Goal: Use online tool/utility: Utilize a website feature to perform a specific function

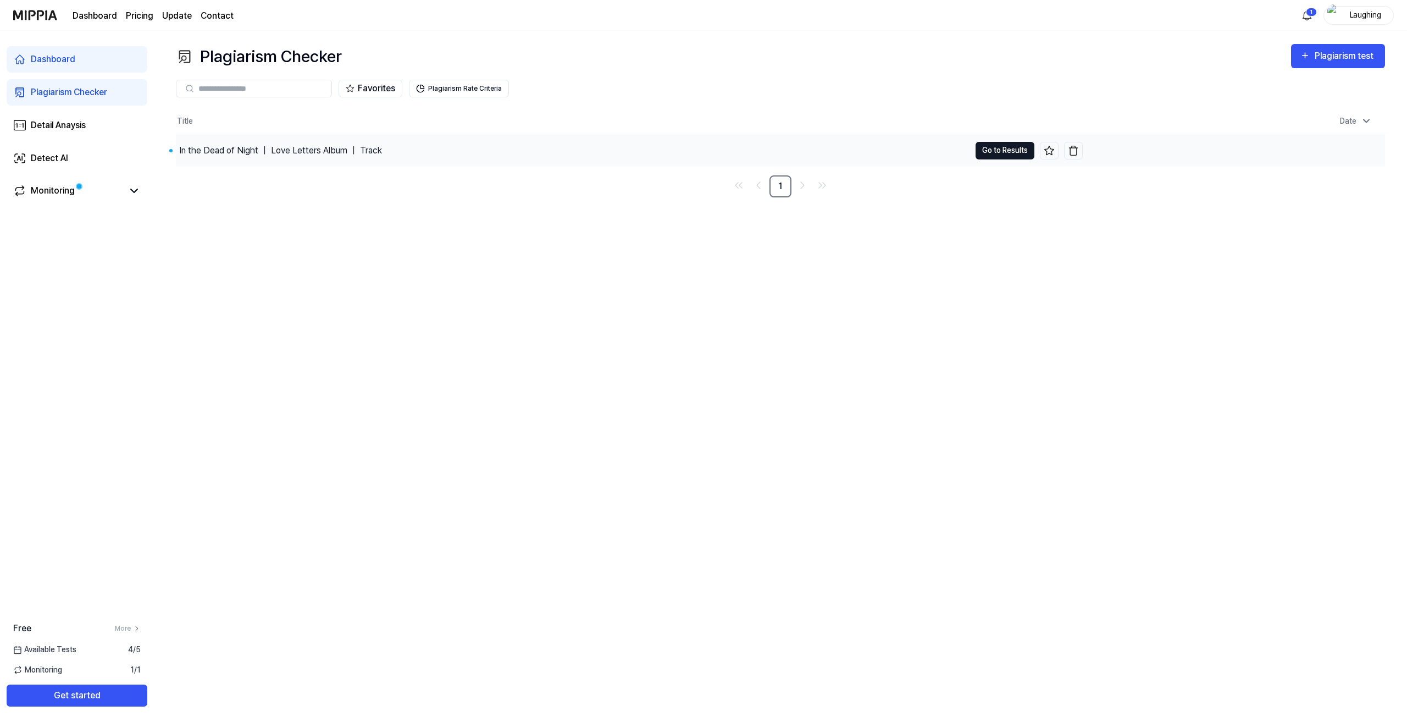
click at [1006, 149] on button "Go to Results" at bounding box center [1004, 151] width 59 height 18
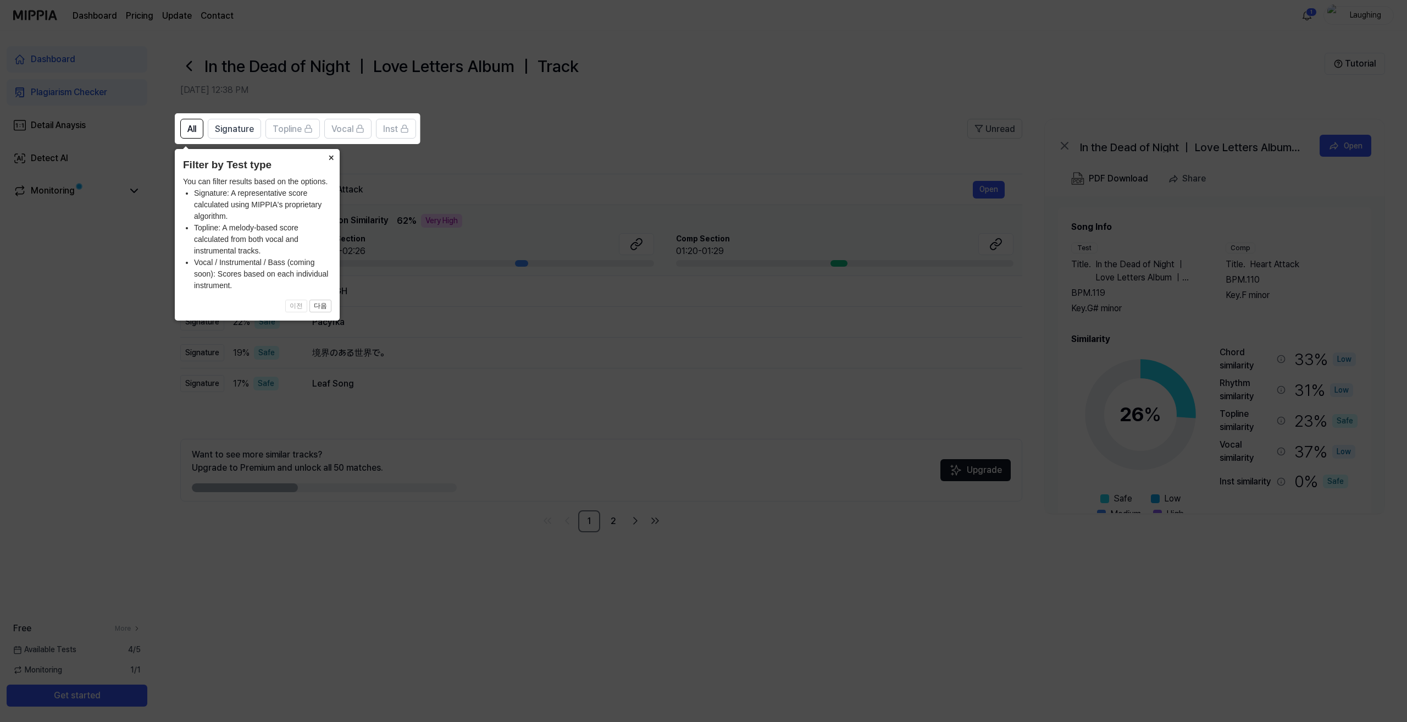
click at [329, 154] on button "×" at bounding box center [331, 156] width 18 height 15
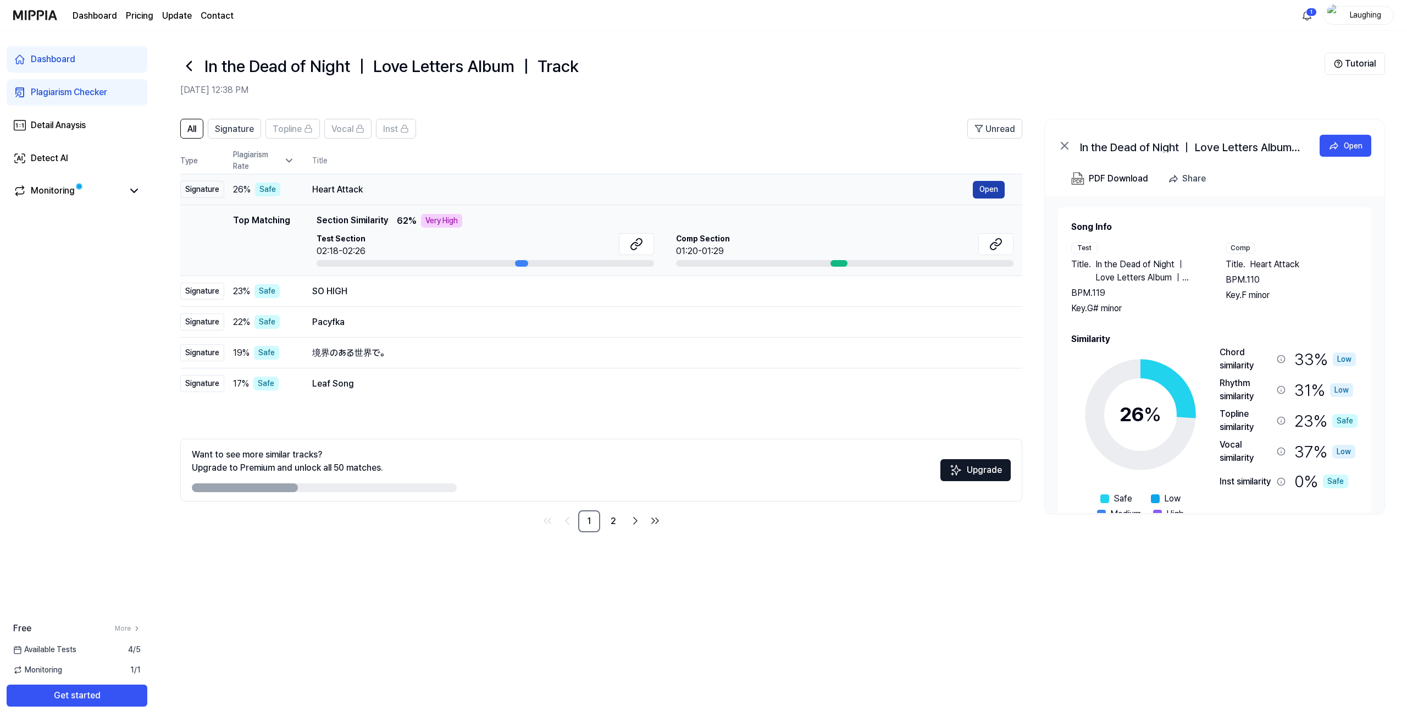
click at [993, 186] on button "Open" at bounding box center [989, 190] width 32 height 18
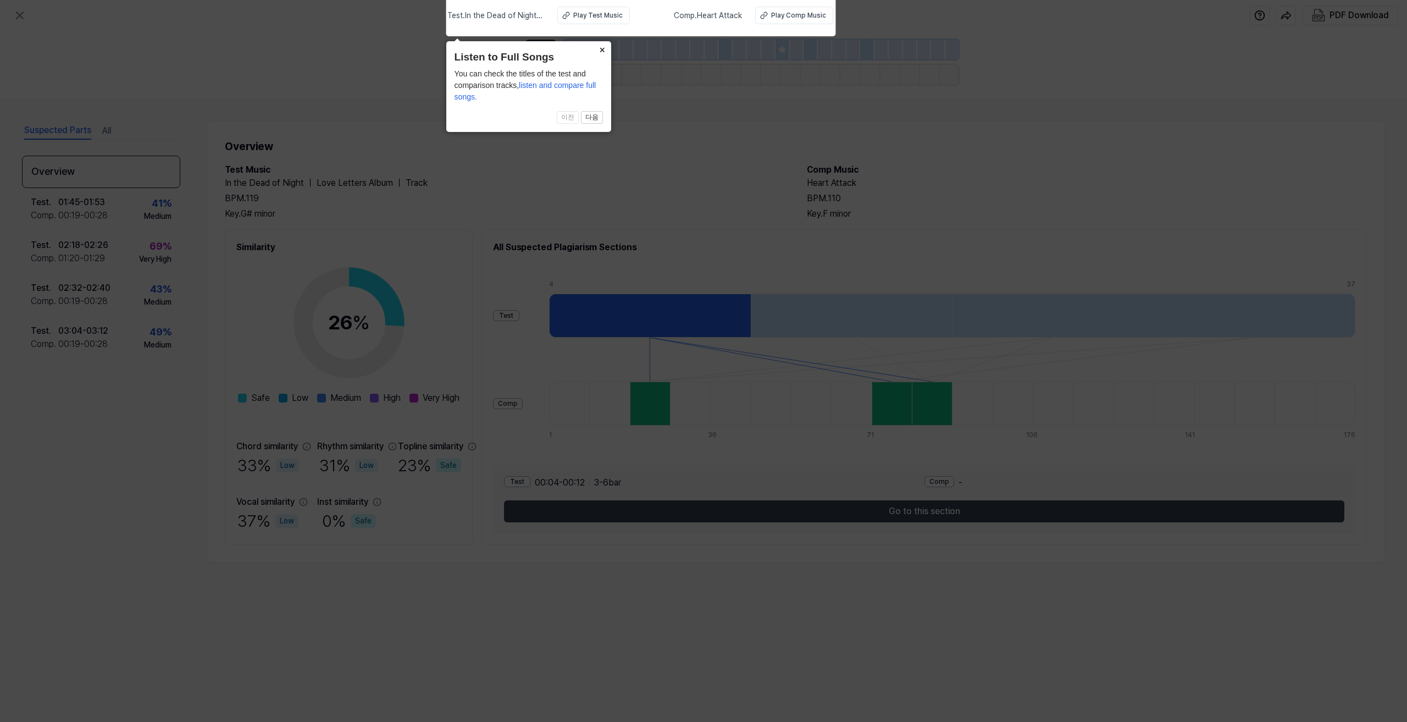
click at [598, 47] on button "×" at bounding box center [603, 48] width 18 height 15
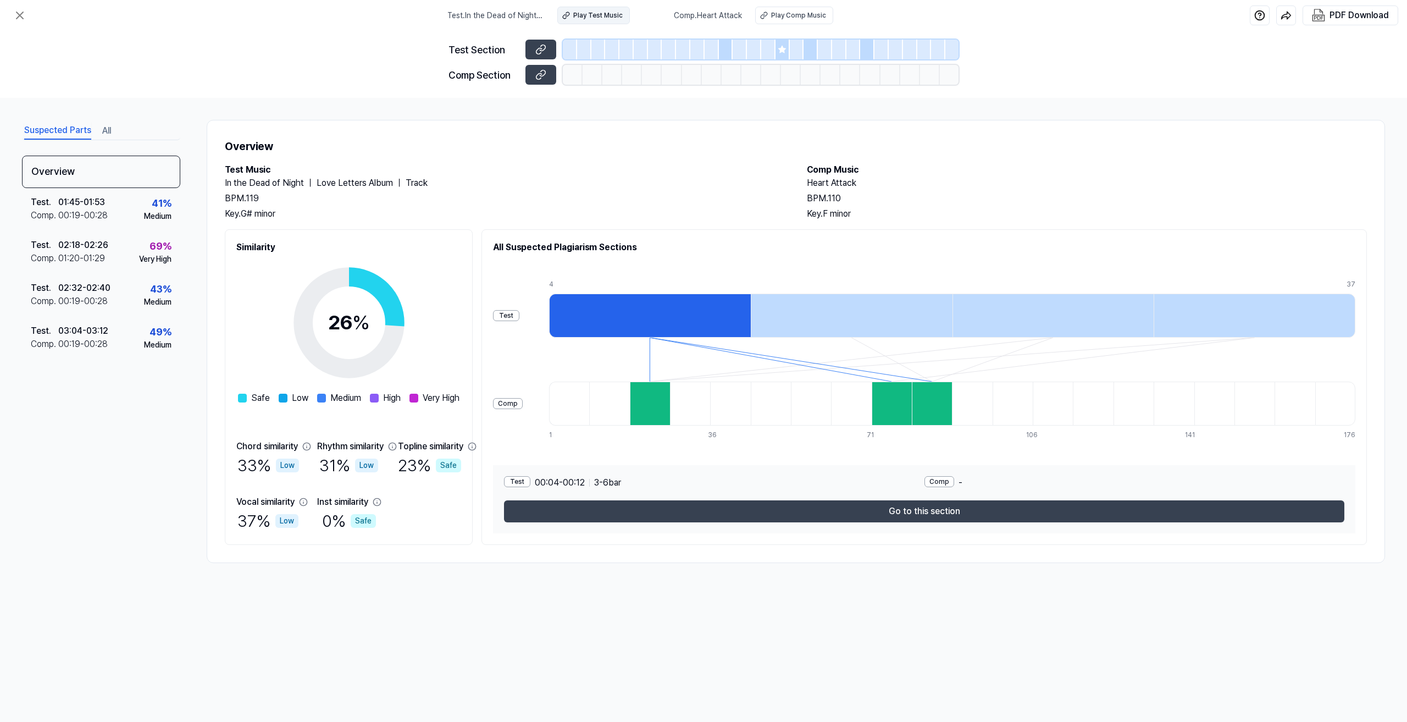
click at [602, 16] on div "Play Test Music" at bounding box center [597, 15] width 49 height 10
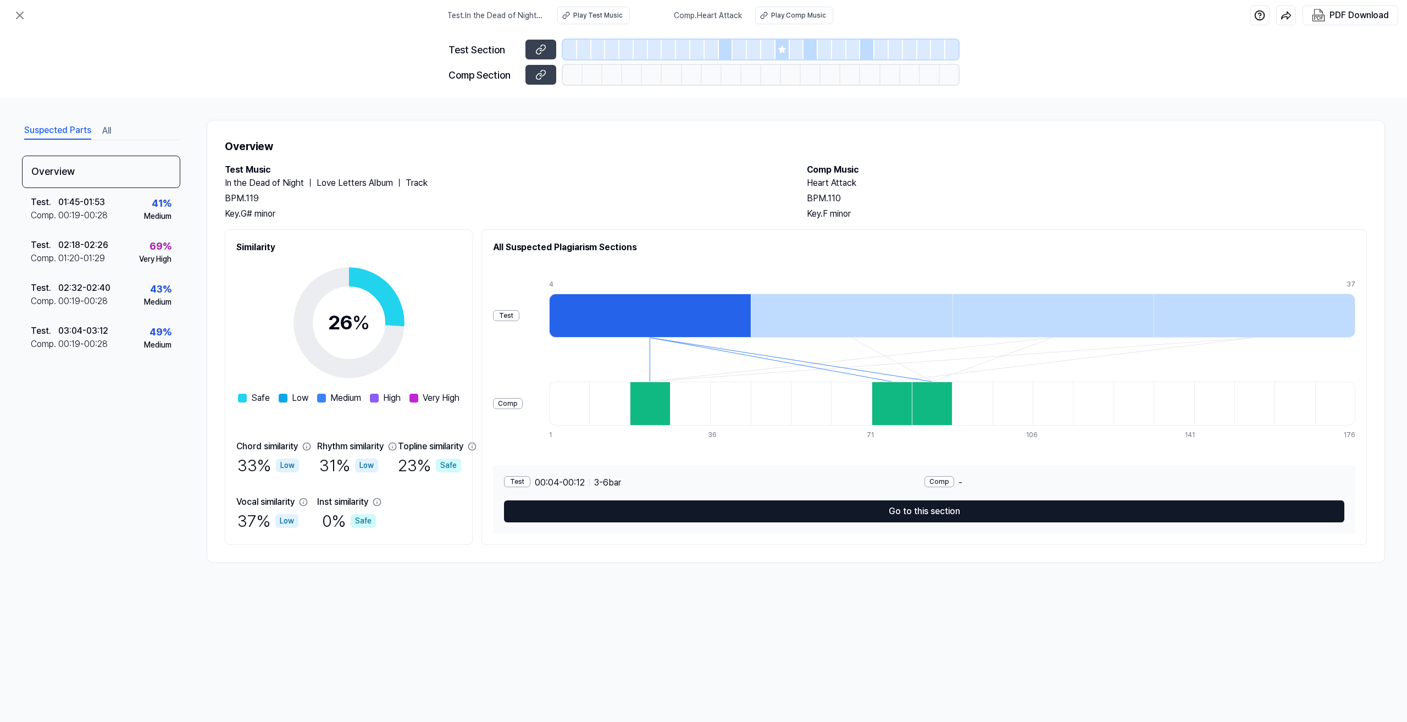
click at [844, 511] on button "Go to this section" at bounding box center [924, 511] width 840 height 22
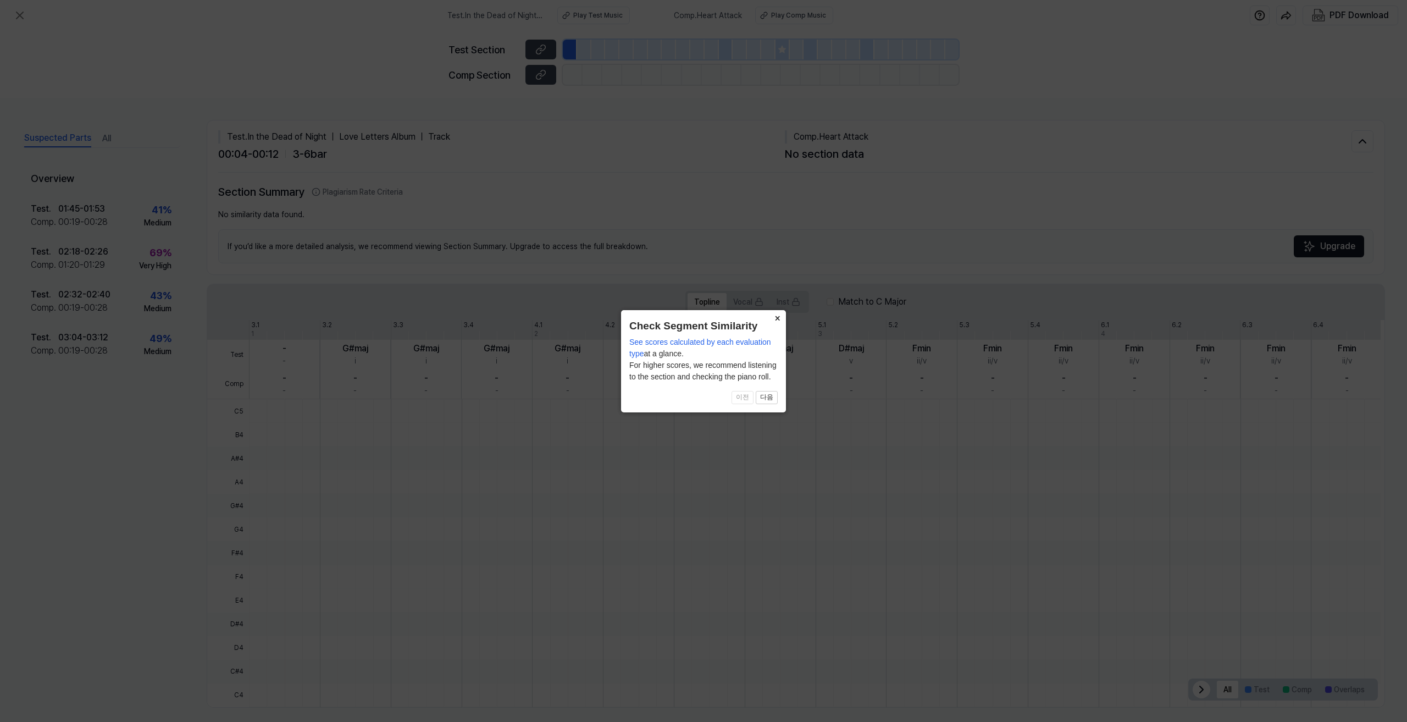
click at [779, 316] on button "×" at bounding box center [777, 317] width 18 height 15
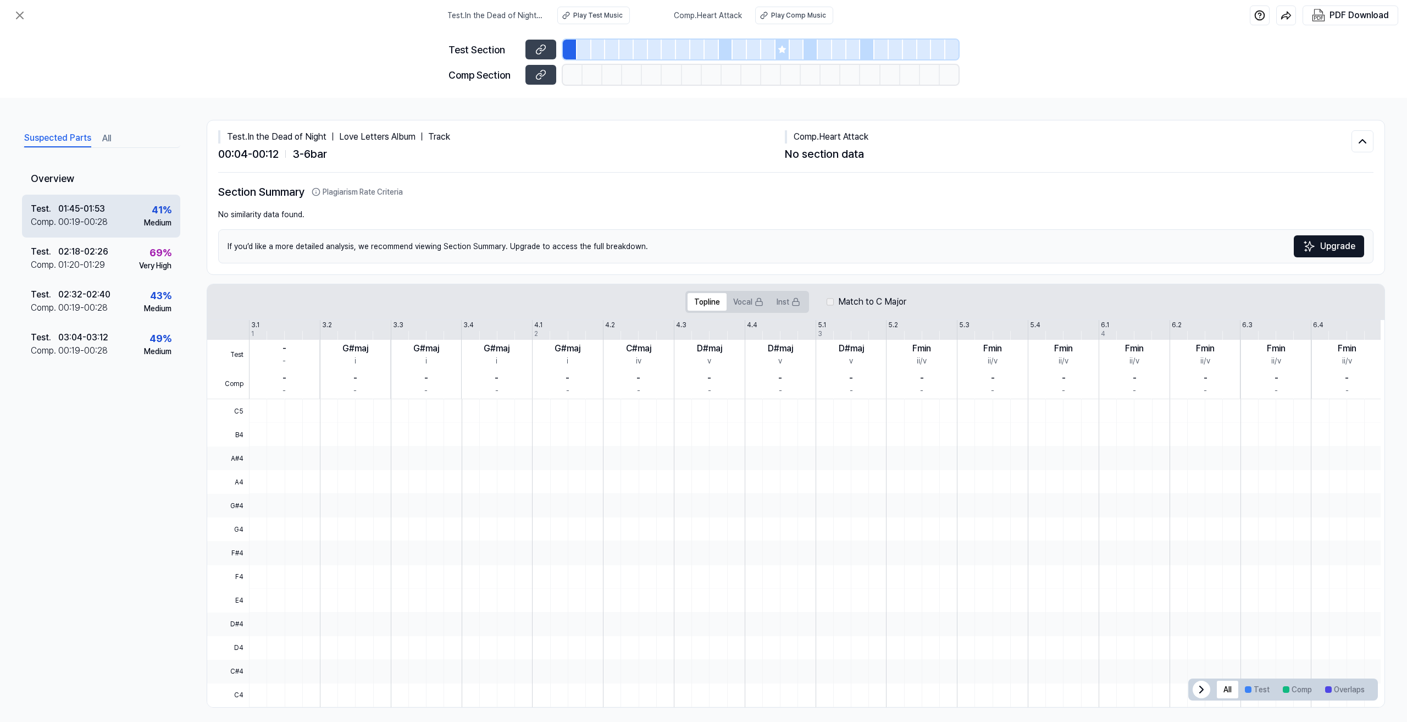
click at [133, 210] on div "Test . 01:45 - 01:53 Comp . 00:19 - 00:28 41 % Medium" at bounding box center [101, 216] width 158 height 43
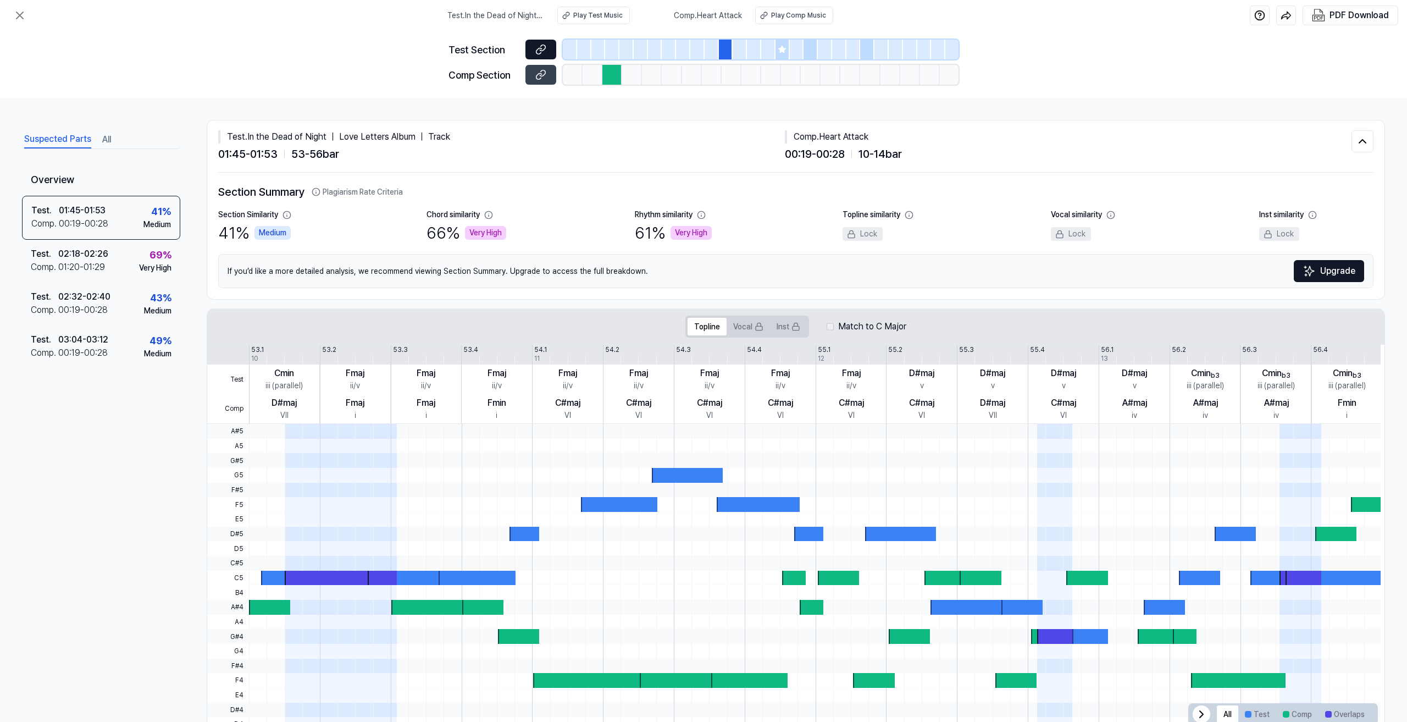
click at [544, 47] on icon at bounding box center [540, 49] width 11 height 11
click at [24, 15] on icon at bounding box center [19, 15] width 13 height 13
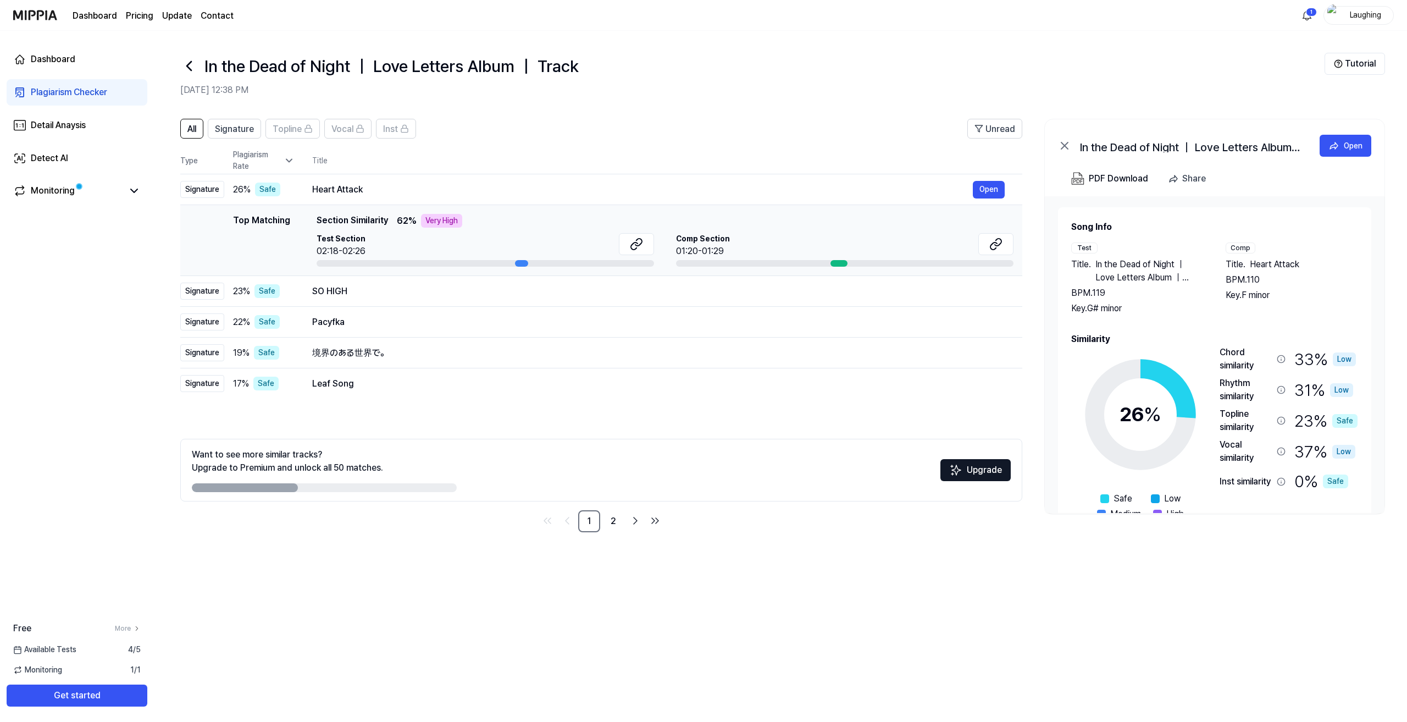
click at [517, 261] on div at bounding box center [521, 263] width 13 height 7
click at [88, 149] on link "Detect AI" at bounding box center [77, 158] width 141 height 26
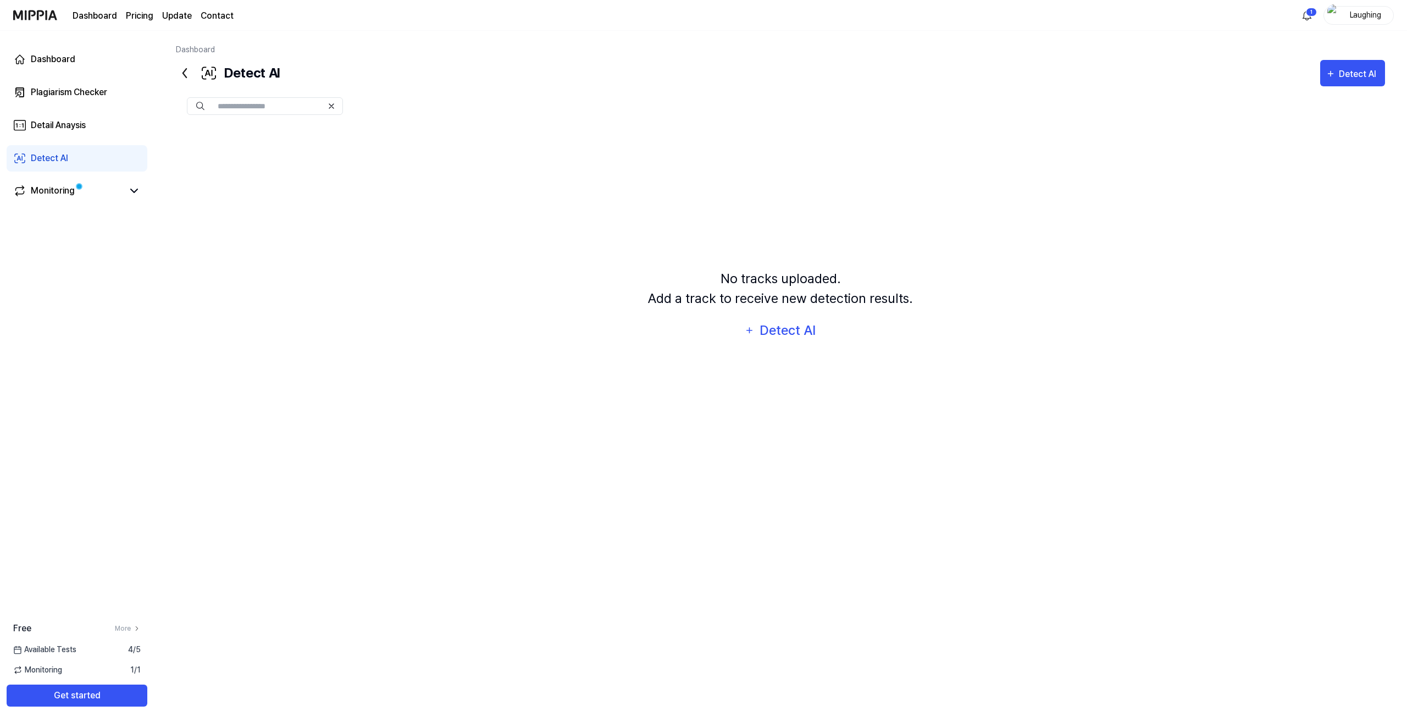
click at [30, 11] on img at bounding box center [35, 15] width 44 height 30
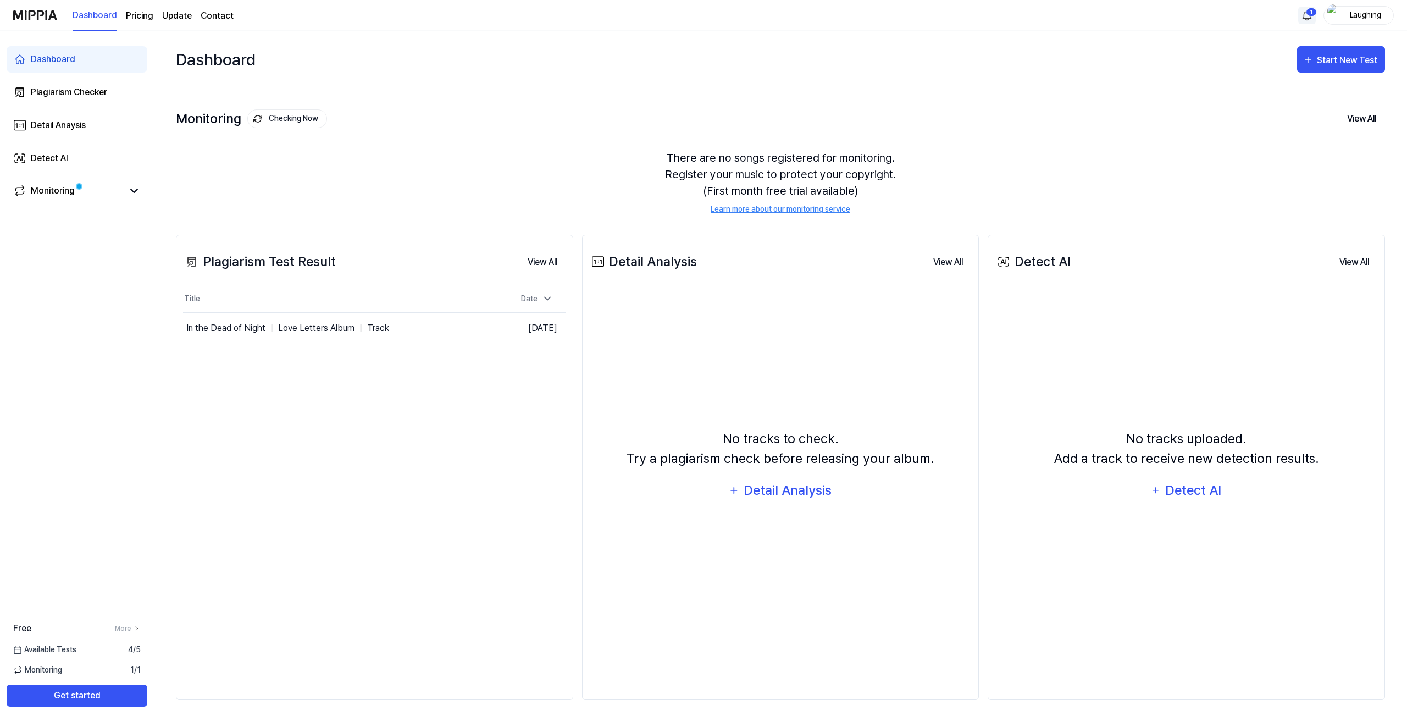
click at [1309, 9] on html "Dashboard Pricing Update Contact 1 Laughing Dashboard Plagiarism Checker Detail…" at bounding box center [703, 361] width 1407 height 722
click at [1025, 69] on html "Dashboard Pricing Update Contact Laughing Dashboard Plagiarism Checker Detail A…" at bounding box center [703, 361] width 1407 height 722
